Goal: Task Accomplishment & Management: Use online tool/utility

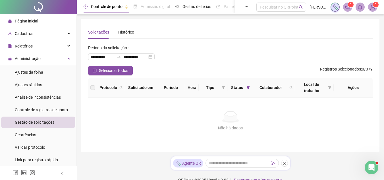
click at [247, 85] on span at bounding box center [248, 87] width 6 height 9
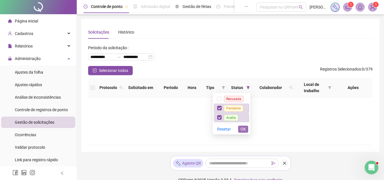
click at [245, 127] on span "OK" at bounding box center [243, 129] width 5 height 6
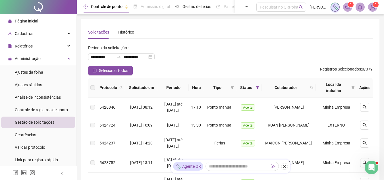
click at [308, 87] on span "Colaborador" at bounding box center [286, 87] width 44 height 6
click at [313, 88] on icon "search" at bounding box center [311, 87] width 3 height 3
click at [283, 110] on span "Buscar" at bounding box center [281, 110] width 13 height 6
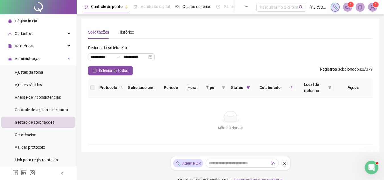
click at [287, 86] on div "Colaborador" at bounding box center [273, 87] width 38 height 6
click at [291, 87] on icon "search" at bounding box center [290, 87] width 3 height 3
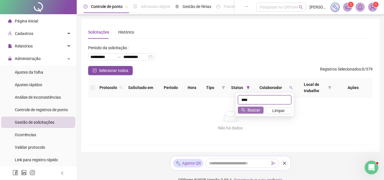
type input "****"
click at [245, 109] on icon "search" at bounding box center [243, 110] width 4 height 4
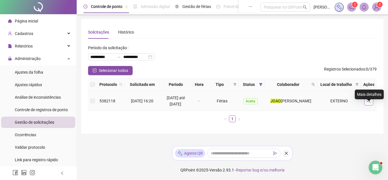
click at [372, 104] on button "button" at bounding box center [369, 100] width 9 height 9
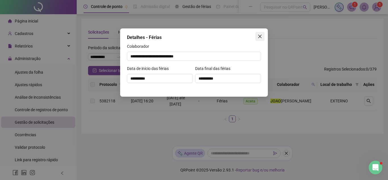
click at [261, 36] on icon "close" at bounding box center [260, 36] width 5 height 5
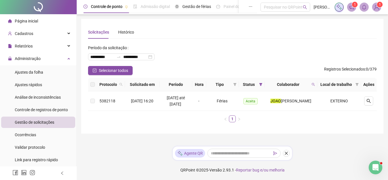
drag, startPoint x: 38, startPoint y: 69, endPoint x: 86, endPoint y: 87, distance: 51.1
click at [38, 69] on div "Ajustes da folha" at bounding box center [29, 72] width 28 height 11
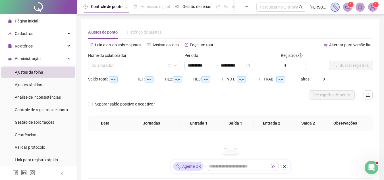
type input "**********"
click at [141, 68] on input "search" at bounding box center [132, 65] width 80 height 9
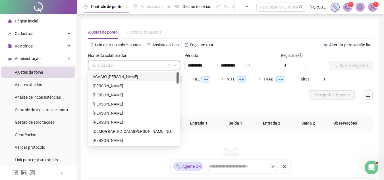
click at [200, 110] on div "Separar saldo positivo e negativo?" at bounding box center [230, 108] width 285 height 16
